Goal: Information Seeking & Learning: Learn about a topic

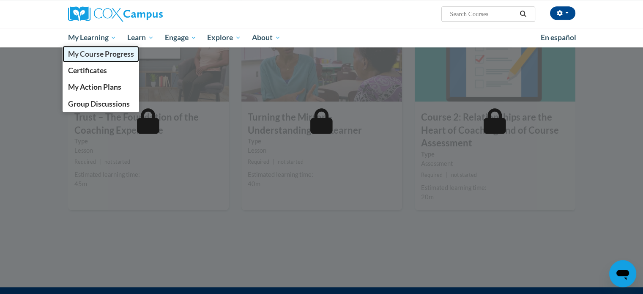
click at [86, 58] on span "My Course Progress" at bounding box center [101, 53] width 66 height 9
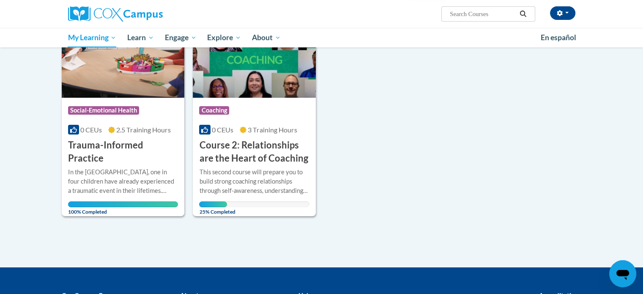
scroll to position [169, 0]
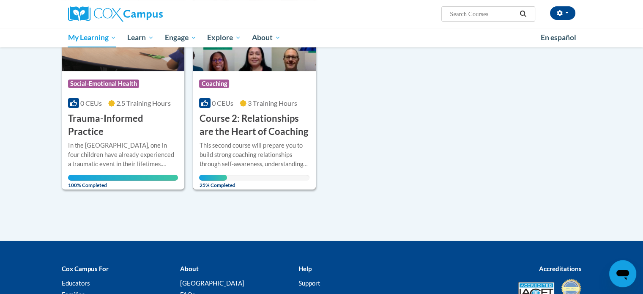
click at [240, 106] on icon at bounding box center [243, 103] width 7 height 7
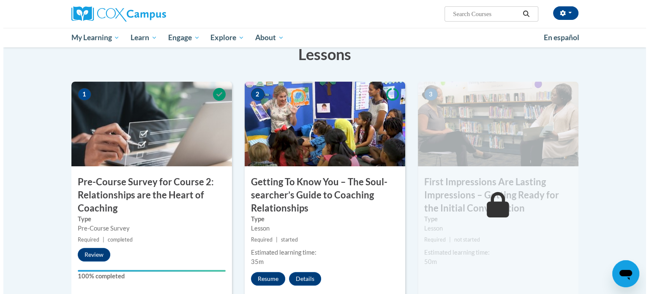
scroll to position [225, 0]
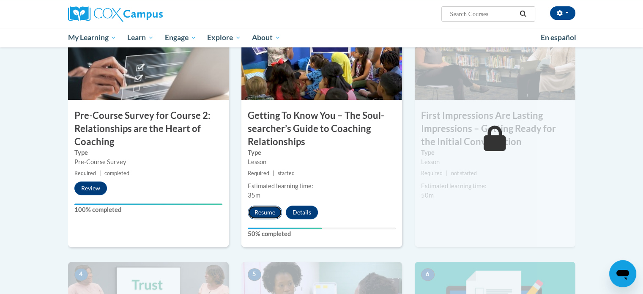
click at [263, 213] on button "Resume" at bounding box center [265, 212] width 34 height 14
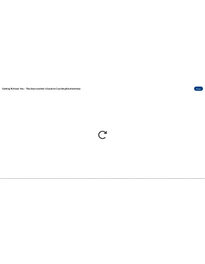
scroll to position [0, 0]
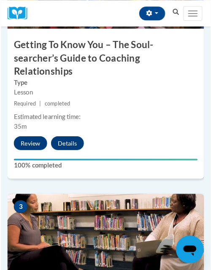
scroll to position [676, 0]
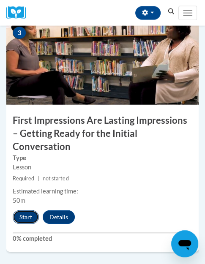
click at [29, 210] on button "Start" at bounding box center [26, 217] width 26 height 14
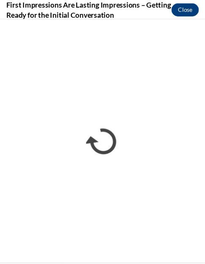
scroll to position [0, 0]
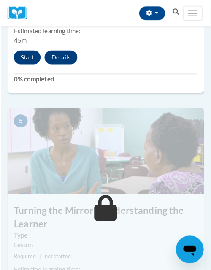
scroll to position [958, 0]
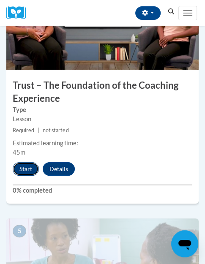
click at [19, 162] on button "Start" at bounding box center [26, 169] width 26 height 14
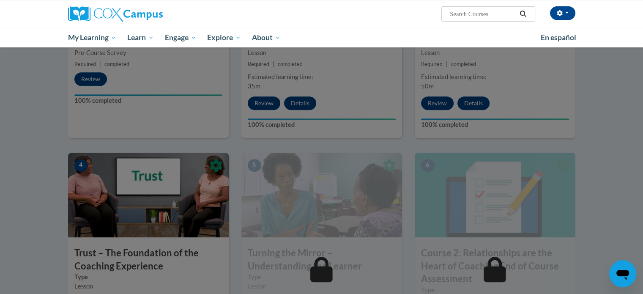
scroll to position [401, 0]
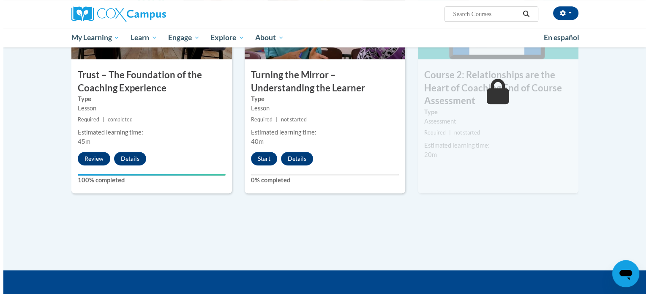
scroll to position [450, 0]
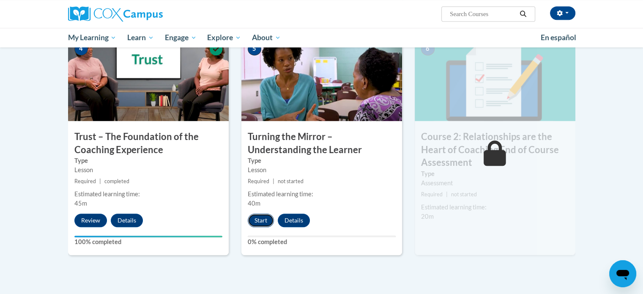
click at [264, 217] on button "Start" at bounding box center [261, 220] width 26 height 14
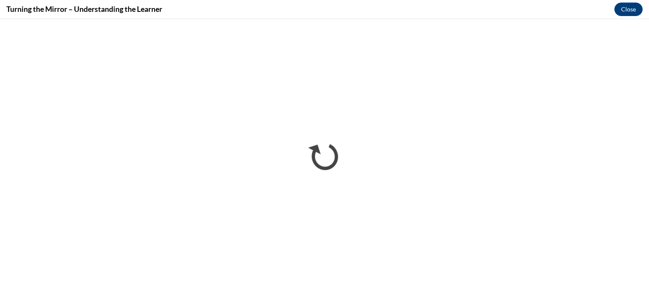
scroll to position [0, 0]
